Goal: Task Accomplishment & Management: Use online tool/utility

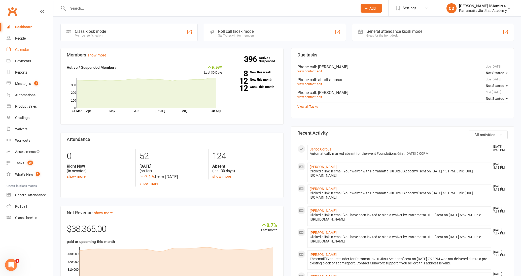
click at [20, 50] on div "Calendar" at bounding box center [22, 50] width 14 height 4
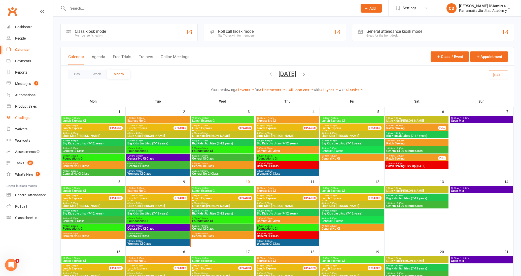
click at [28, 117] on div "Gradings" at bounding box center [22, 117] width 14 height 4
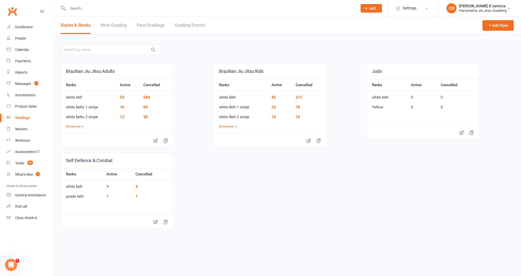
click at [194, 26] on link "Grading Events" at bounding box center [190, 25] width 30 height 17
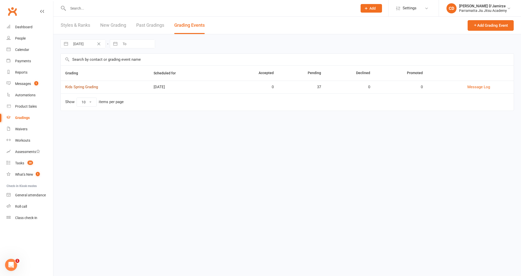
click at [95, 88] on link "Kids Spring Grading" at bounding box center [81, 87] width 33 height 5
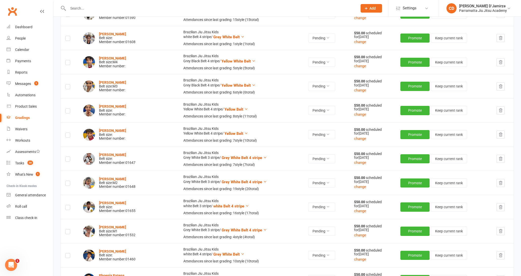
scroll to position [767, 0]
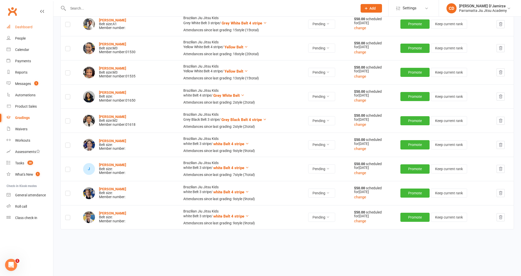
click at [27, 26] on div "Dashboard" at bounding box center [23, 27] width 17 height 4
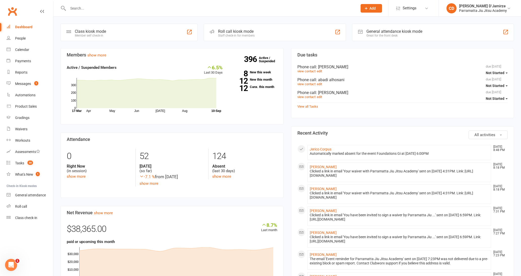
click at [75, 8] on input "text" at bounding box center [210, 8] width 288 height 7
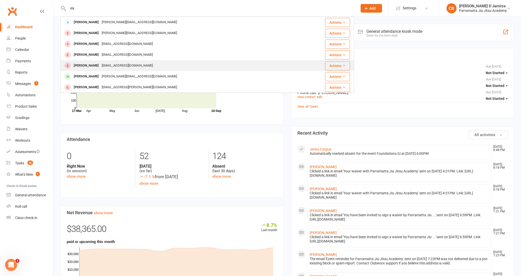
type input "m"
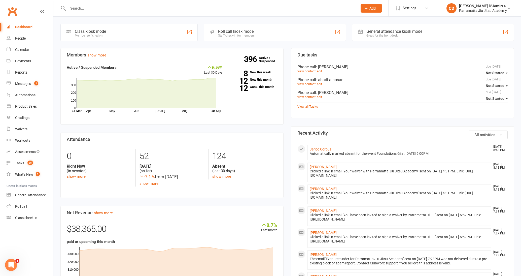
click at [37, 27] on link "Dashboard" at bounding box center [30, 26] width 47 height 11
drag, startPoint x: 31, startPoint y: 26, endPoint x: 25, endPoint y: 39, distance: 14.9
click at [31, 26] on div "Dashboard" at bounding box center [23, 27] width 17 height 4
click at [25, 39] on div "People" at bounding box center [20, 38] width 11 height 4
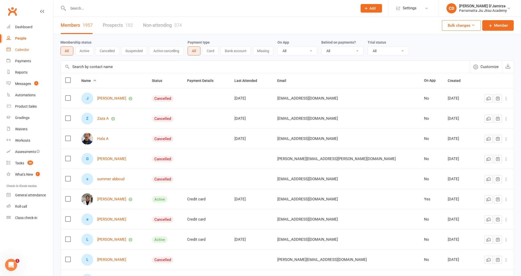
click at [27, 49] on div "Calendar" at bounding box center [22, 50] width 14 height 4
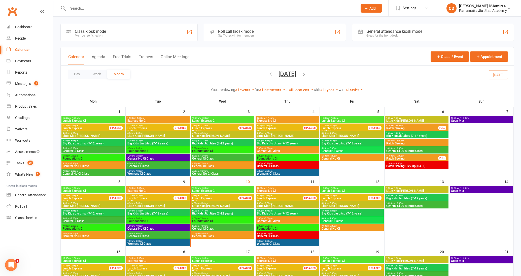
click at [214, 204] on span "Little Kids [PERSON_NAME]" at bounding box center [222, 205] width 61 height 3
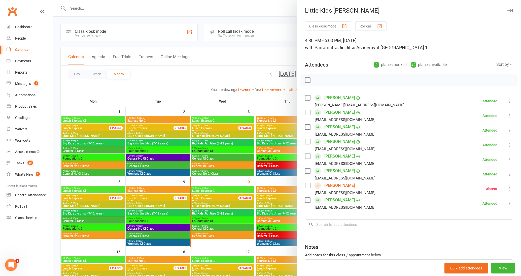
click at [371, 29] on button "Roll call" at bounding box center [370, 25] width 31 height 9
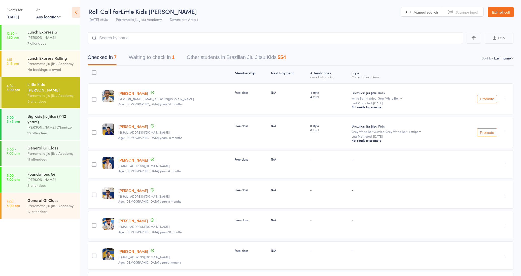
click at [138, 160] on link "[PERSON_NAME]" at bounding box center [133, 159] width 30 height 5
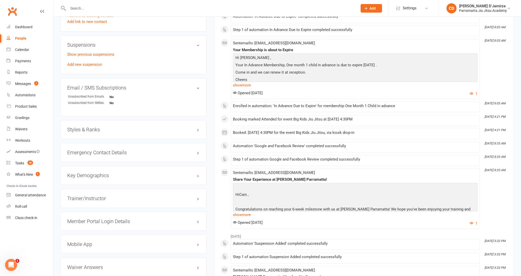
scroll to position [428, 0]
